Goal: Navigation & Orientation: Find specific page/section

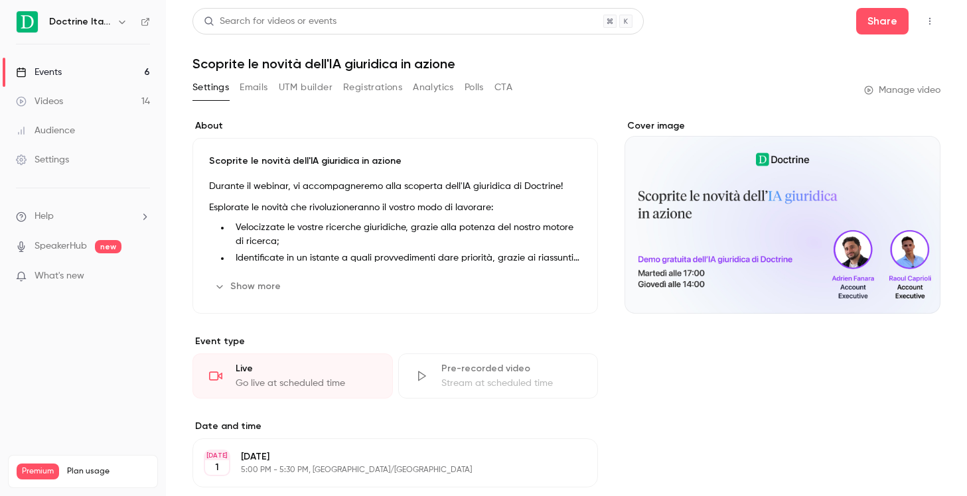
click at [123, 71] on link "Events 6" at bounding box center [83, 72] width 166 height 29
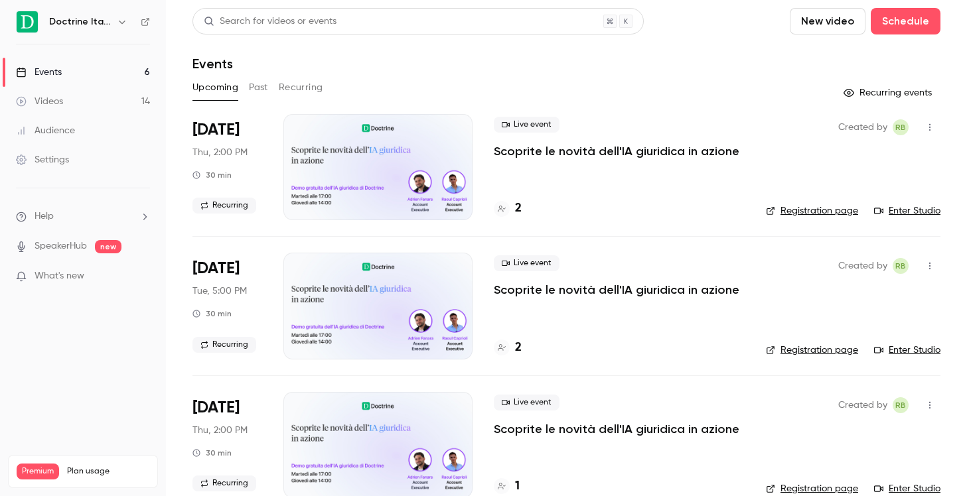
click at [119, 28] on button "button" at bounding box center [122, 22] width 16 height 16
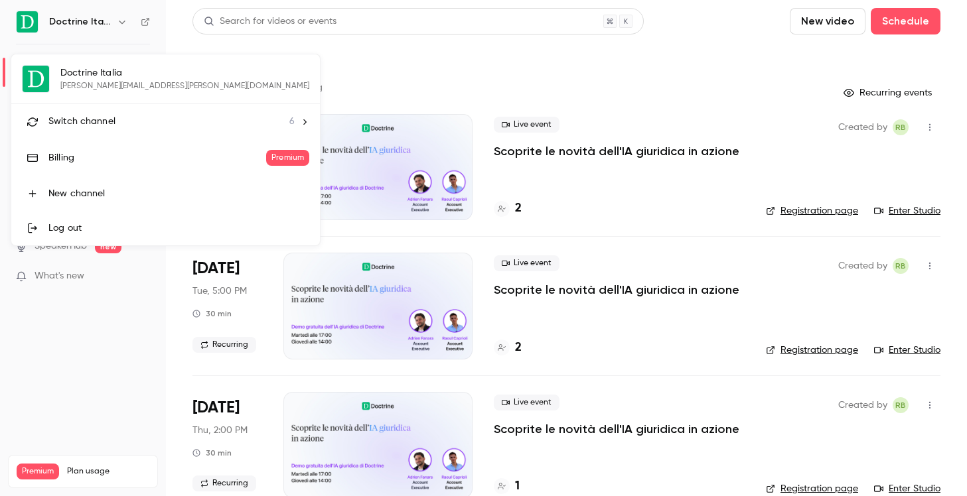
click at [124, 130] on li "Switch channel 6" at bounding box center [165, 121] width 308 height 35
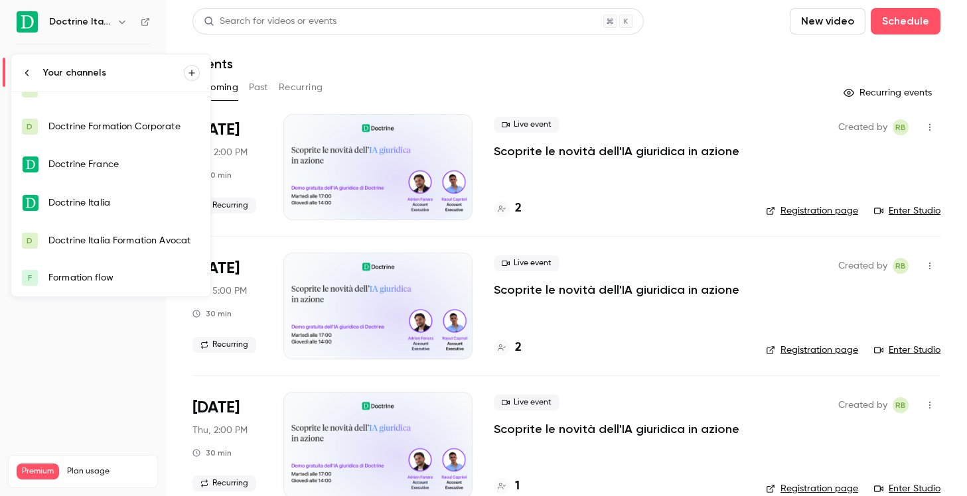
scroll to position [21, 0]
click at [113, 238] on div "Doctrine Italia Formation Avocat" at bounding box center [123, 241] width 151 height 13
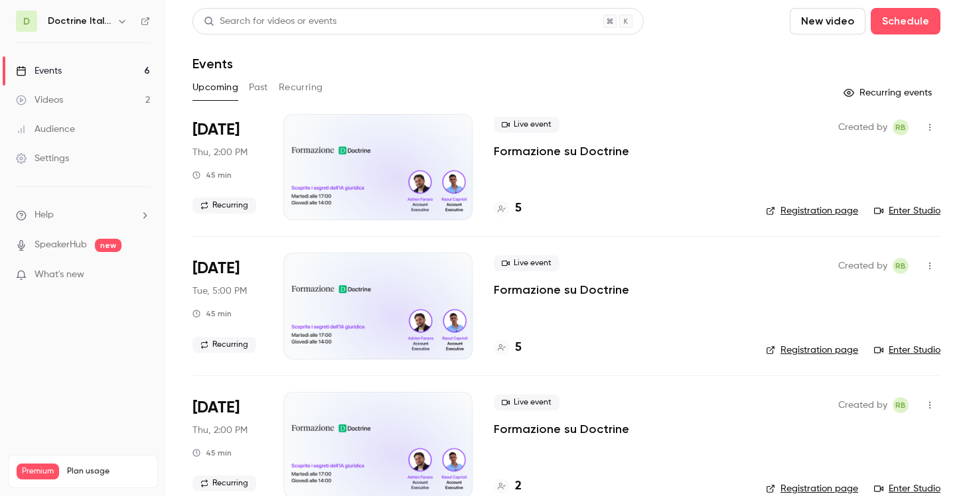
click at [541, 168] on div "Live event Formazione su Doctrine 5" at bounding box center [619, 167] width 251 height 106
click at [896, 207] on link "Enter Studio" at bounding box center [907, 210] width 66 height 13
